Goal: Information Seeking & Learning: Learn about a topic

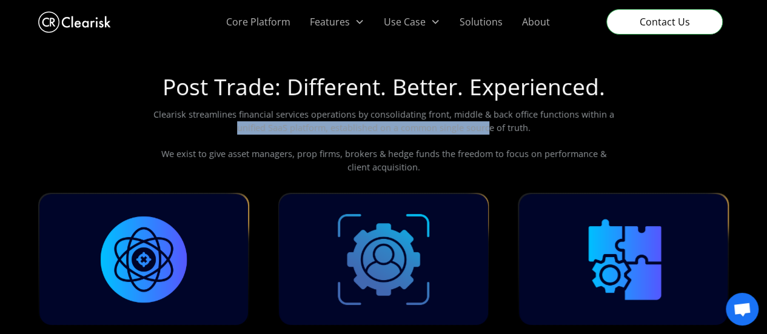
drag, startPoint x: 255, startPoint y: 126, endPoint x: 490, endPoint y: 128, distance: 235.3
click at [489, 128] on p "Clearisk streamlines financial services operations by consolidating front, midd…" at bounding box center [384, 140] width 466 height 65
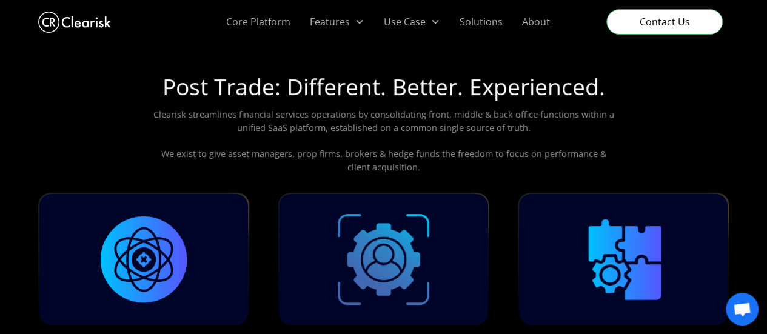
click at [530, 140] on p "Clearisk streamlines financial services operations by consolidating front, midd…" at bounding box center [384, 140] width 466 height 65
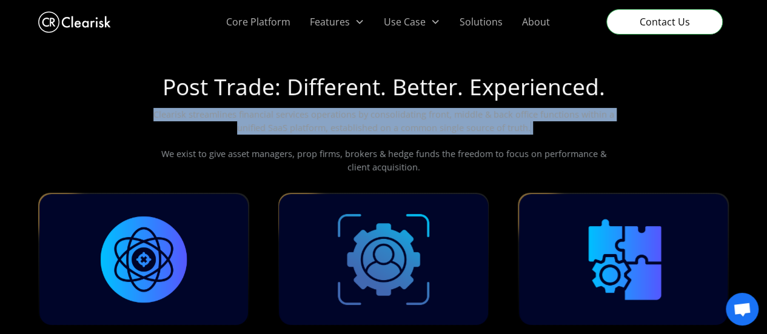
drag, startPoint x: 175, startPoint y: 121, endPoint x: 396, endPoint y: 137, distance: 221.3
click at [394, 136] on p "Clearisk streamlines financial services operations by consolidating front, midd…" at bounding box center [384, 140] width 466 height 65
click at [472, 147] on p "Clearisk streamlines financial services operations by consolidating front, midd…" at bounding box center [384, 140] width 466 height 65
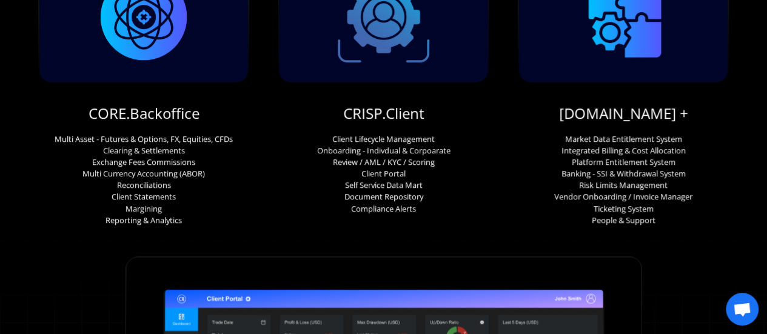
scroll to position [788, 0]
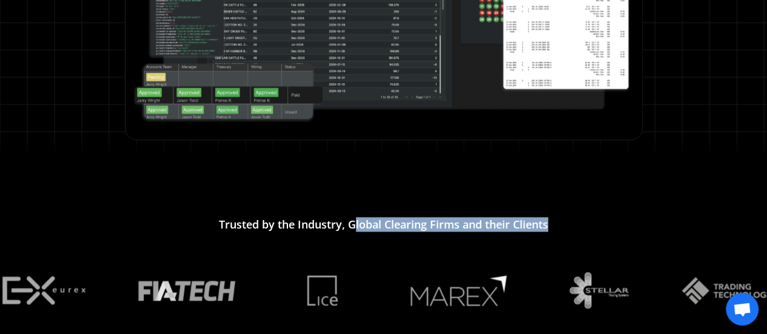
drag, startPoint x: 352, startPoint y: 227, endPoint x: 547, endPoint y: 226, distance: 195.8
click at [547, 226] on h2 "Trusted by the Industry, Global Clearing Firms and their Clients" at bounding box center [383, 224] width 329 height 13
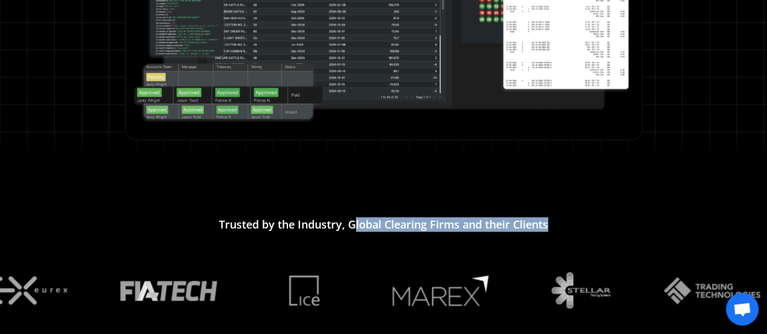
click at [571, 221] on div "Trusted by the Industry, Global Clearing Firms and their Clients" at bounding box center [384, 230] width 466 height 25
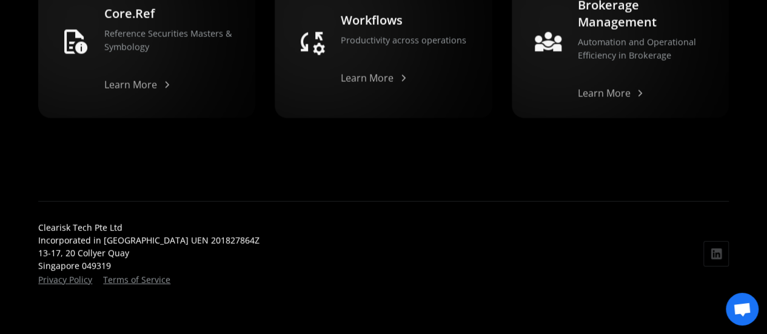
scroll to position [1366, 0]
drag, startPoint x: 81, startPoint y: 263, endPoint x: 222, endPoint y: 263, distance: 140.7
click at [215, 263] on div "Clearisk Tech Pte Ltd Incorporated in [GEOGRAPHIC_DATA] [GEOGRAPHIC_DATA] 20182…" at bounding box center [383, 253] width 691 height 65
click at [277, 263] on div "Clearisk Tech Pte Ltd Incorporated in [GEOGRAPHIC_DATA] [GEOGRAPHIC_DATA] 20182…" at bounding box center [383, 253] width 691 height 65
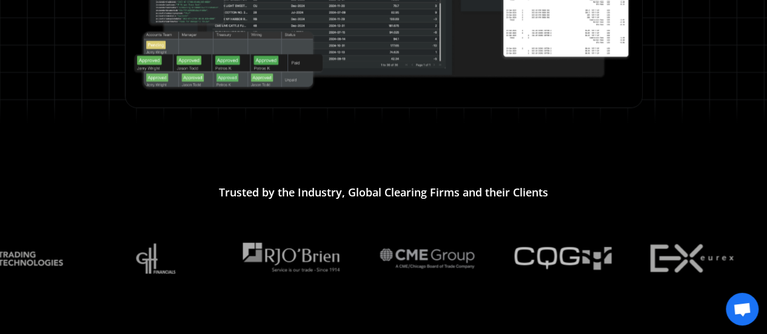
scroll to position [942, 0]
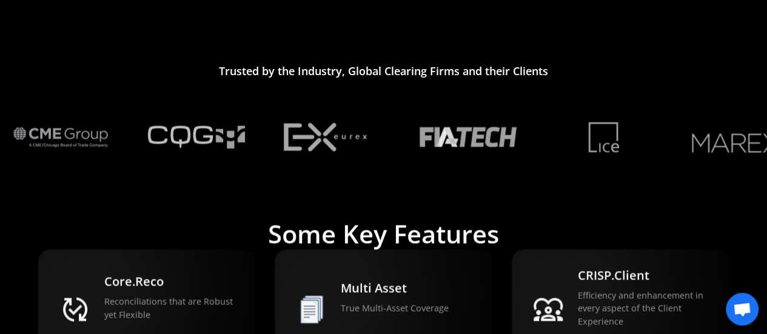
click at [725, 150] on img at bounding box center [739, 137] width 97 height 32
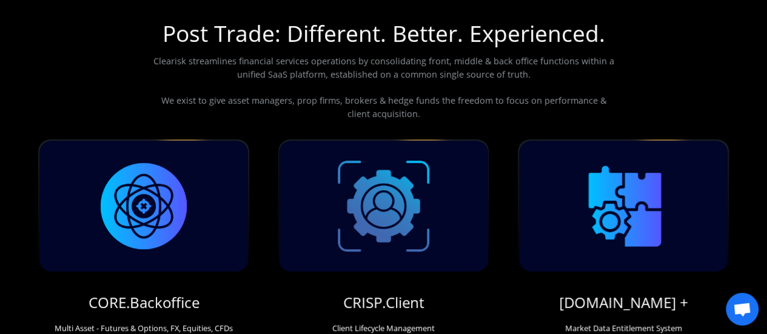
scroll to position [0, 0]
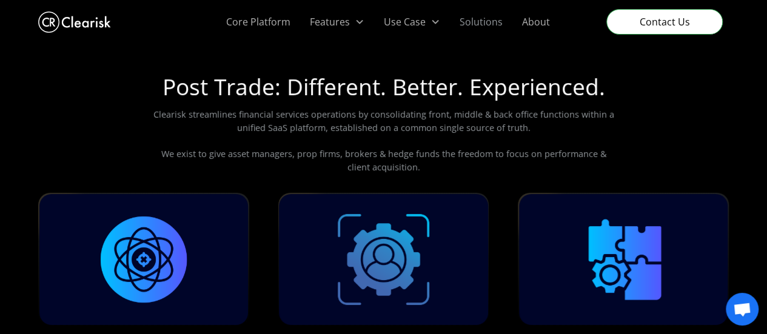
click at [476, 24] on link "Solutions" at bounding box center [481, 22] width 62 height 44
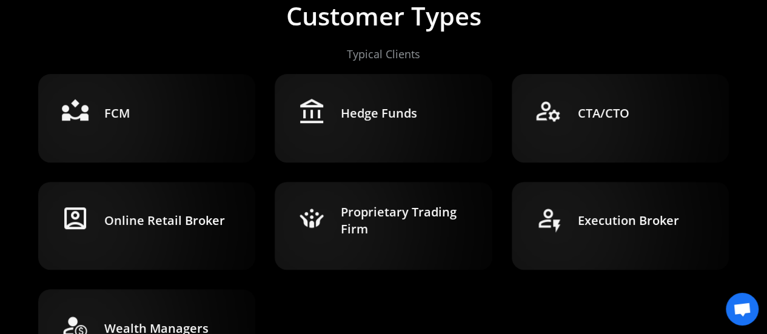
scroll to position [303, 0]
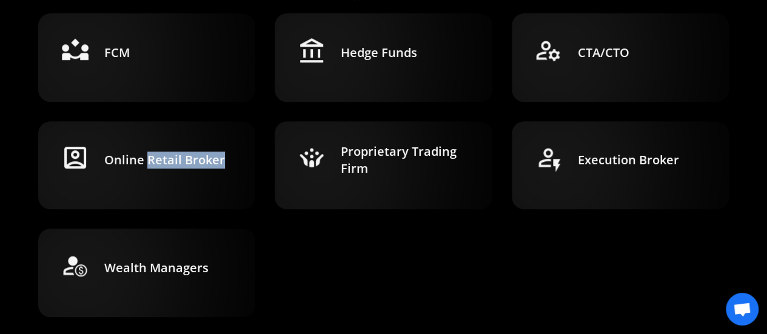
drag, startPoint x: 149, startPoint y: 156, endPoint x: 226, endPoint y: 169, distance: 77.4
click at [226, 169] on div "Online Retail Broker" at bounding box center [171, 164] width 134 height 53
click at [226, 170] on div "Online Retail Broker" at bounding box center [171, 164] width 134 height 53
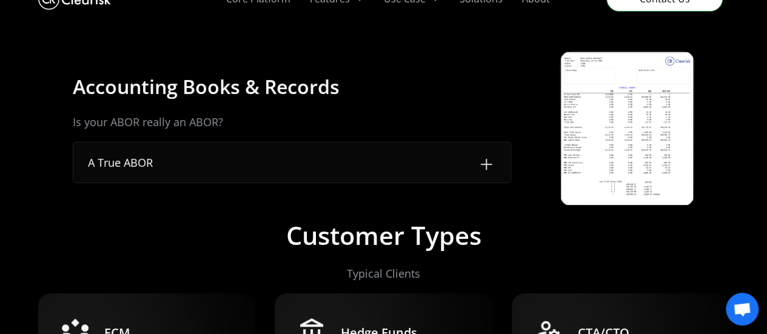
scroll to position [0, 0]
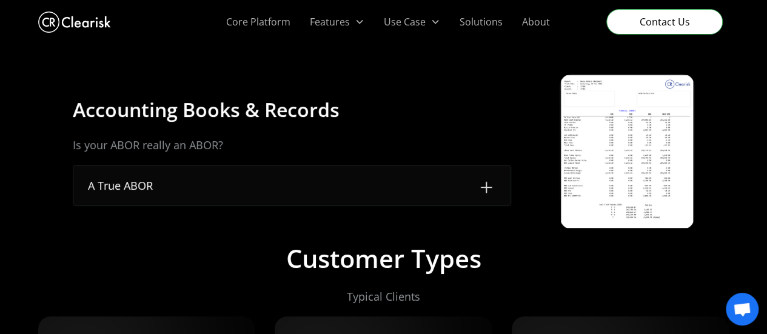
click at [478, 186] on img at bounding box center [486, 187] width 19 height 19
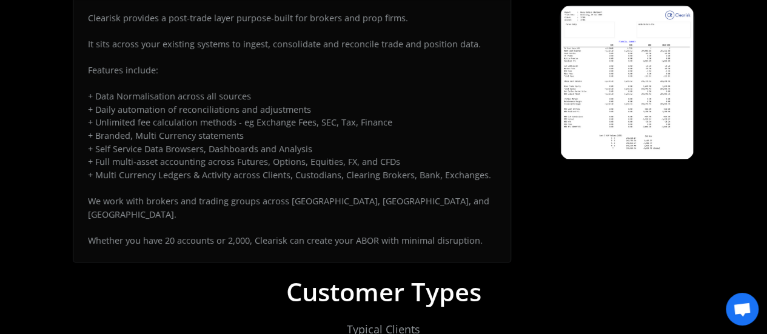
scroll to position [182, 0]
